Goal: Task Accomplishment & Management: Use online tool/utility

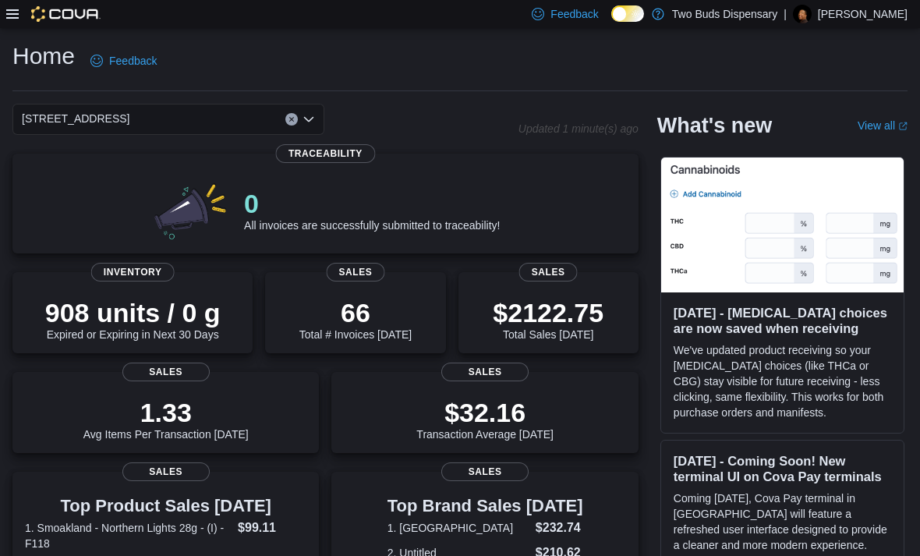
click at [9, 25] on div at bounding box center [53, 14] width 94 height 28
click at [22, 14] on div at bounding box center [53, 14] width 94 height 16
click at [16, 11] on icon at bounding box center [12, 13] width 12 height 9
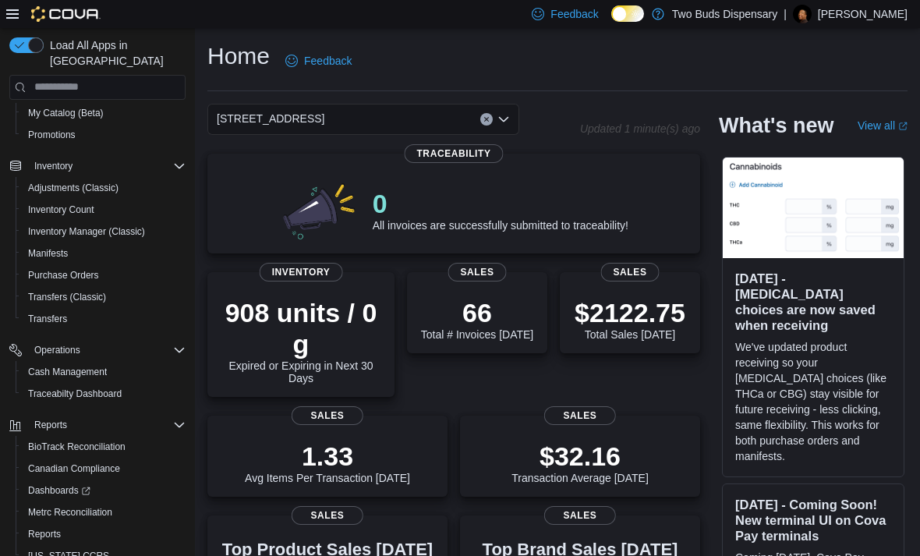
scroll to position [210, 0]
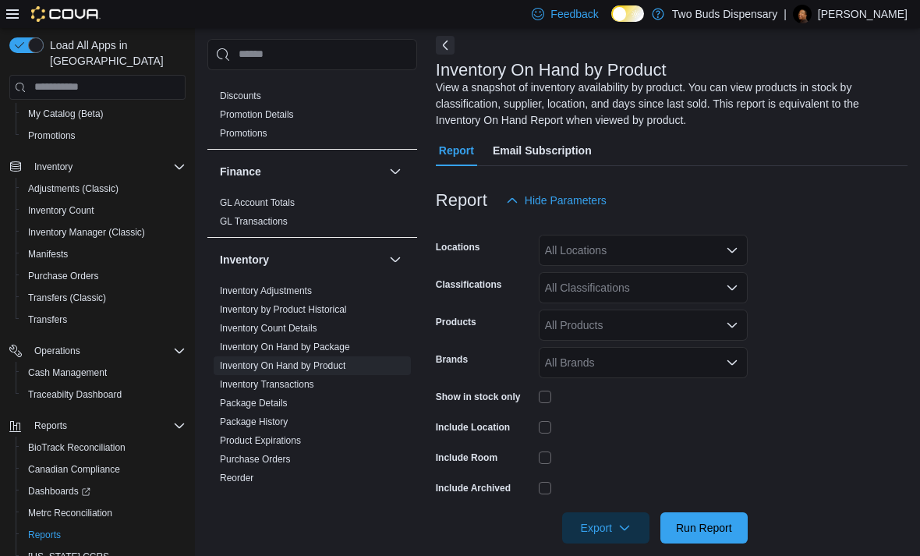
scroll to position [330, 0]
click at [366, 358] on span "Inventory On Hand by Product" at bounding box center [312, 364] width 197 height 19
click at [363, 361] on span "Inventory On Hand by Product" at bounding box center [312, 364] width 197 height 19
click at [733, 359] on icon "Open list of options" at bounding box center [732, 362] width 12 height 12
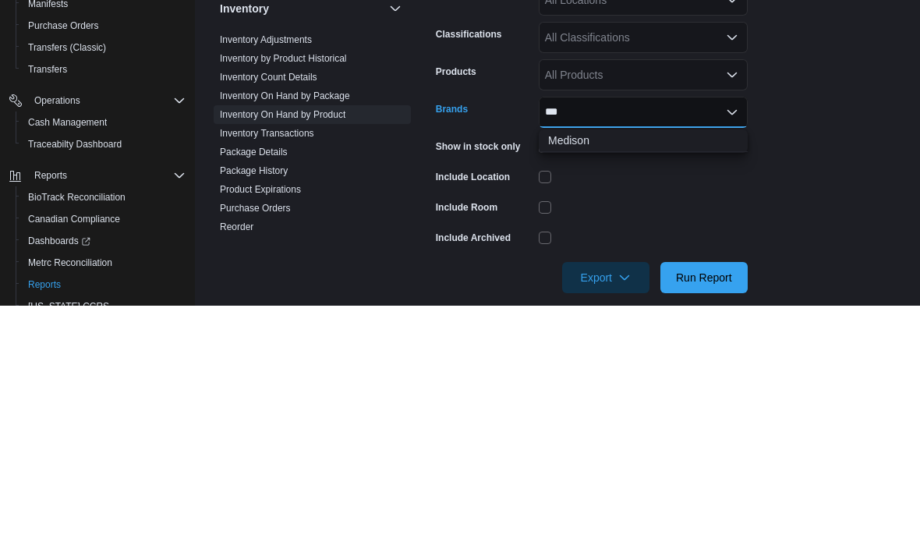
type input "***"
click at [631, 383] on span "Medison" at bounding box center [643, 391] width 190 height 16
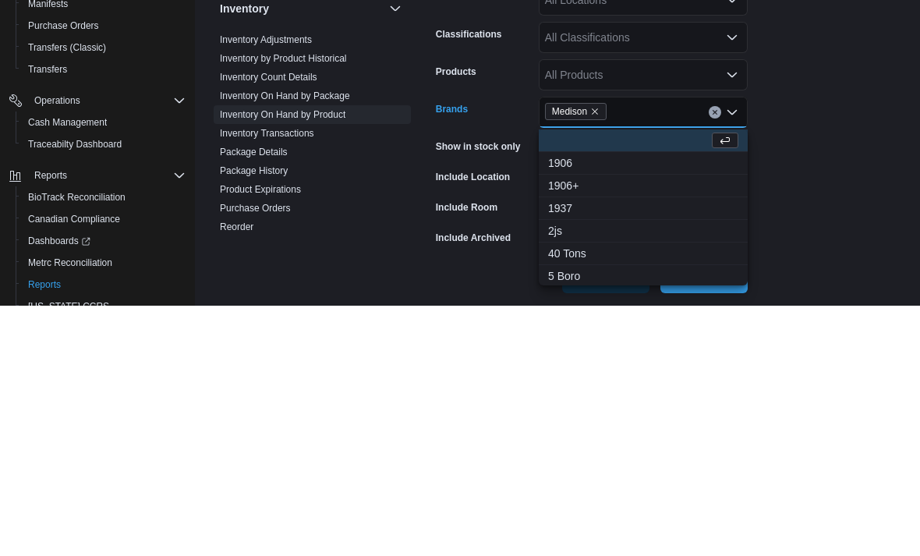
click at [837, 216] on form "Locations All Locations Classifications All Classifications Products All Produc…" at bounding box center [672, 379] width 472 height 327
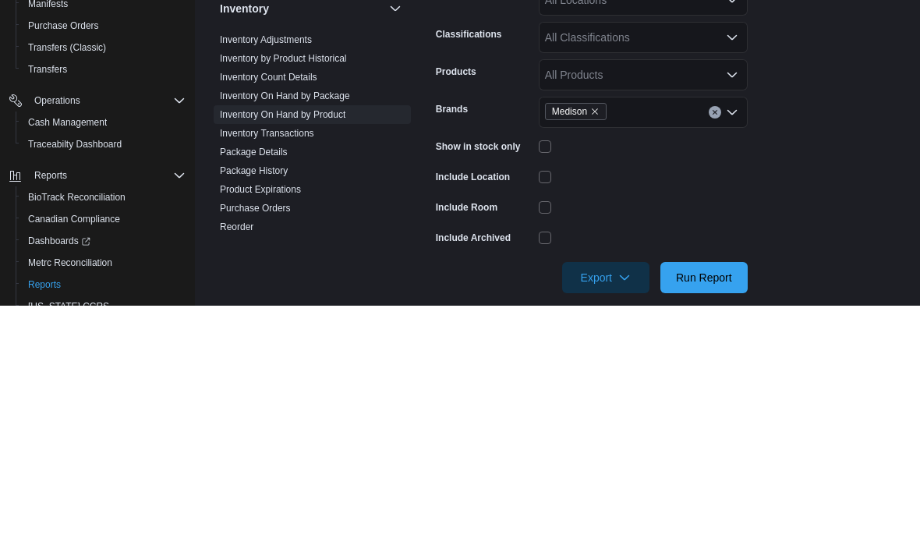
scroll to position [88, 0]
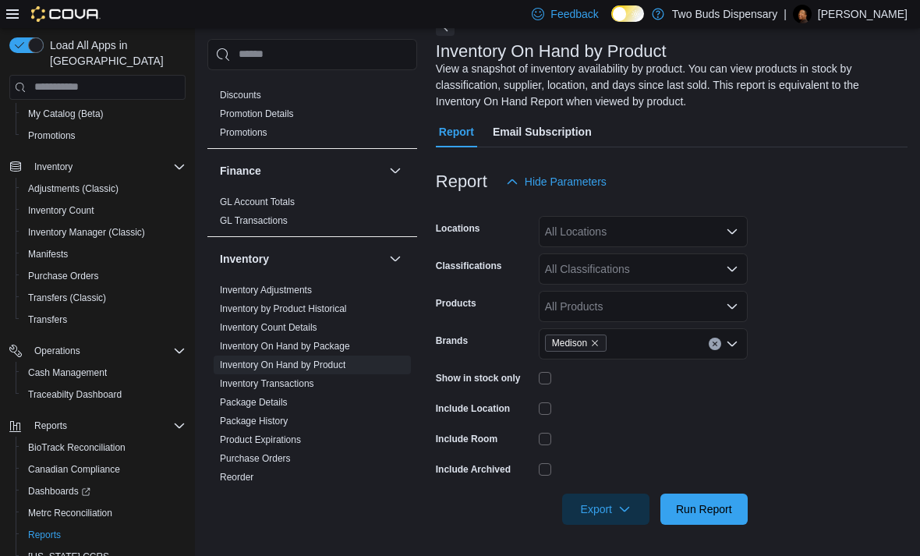
click at [553, 399] on div at bounding box center [643, 408] width 209 height 24
click at [712, 500] on span "Run Report" at bounding box center [704, 508] width 69 height 31
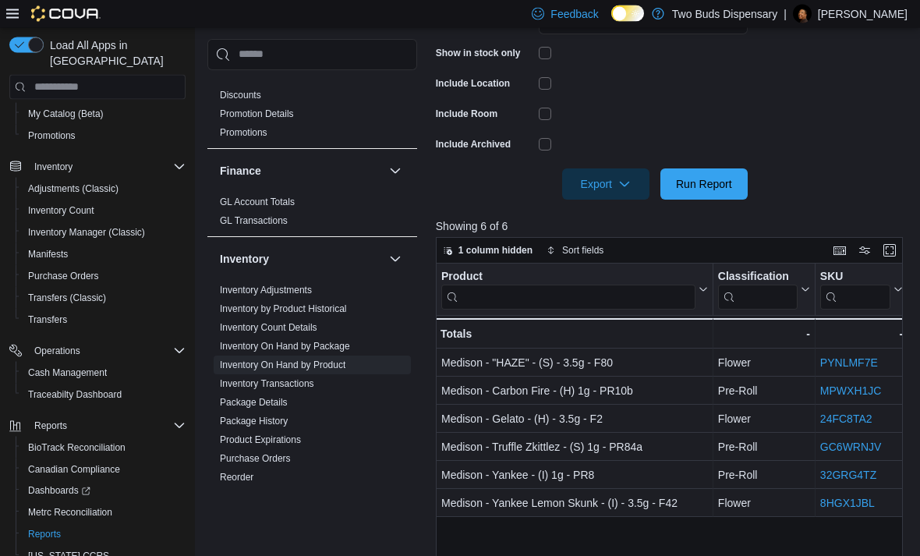
scroll to position [412, 0]
click at [895, 256] on button "Enter fullscreen" at bounding box center [889, 250] width 19 height 19
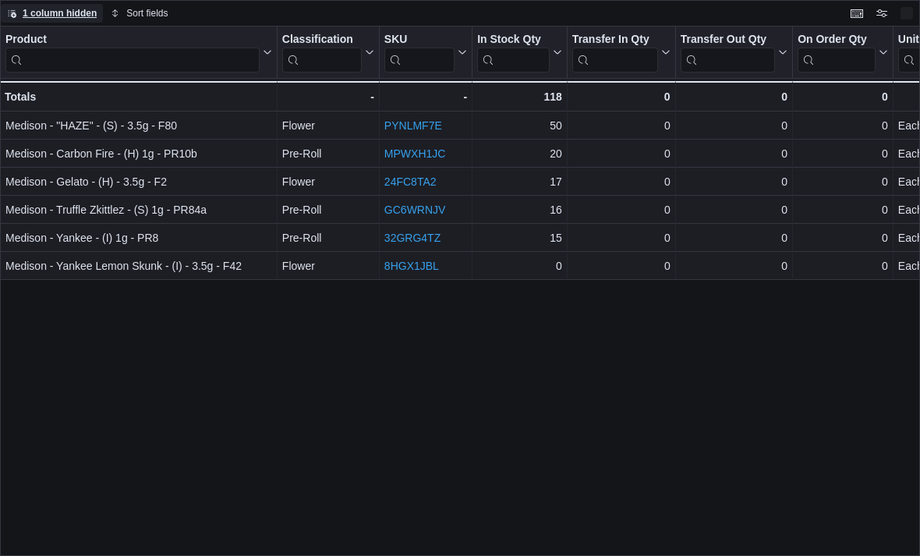
scroll to position [0, 0]
